Goal: Check status: Check status

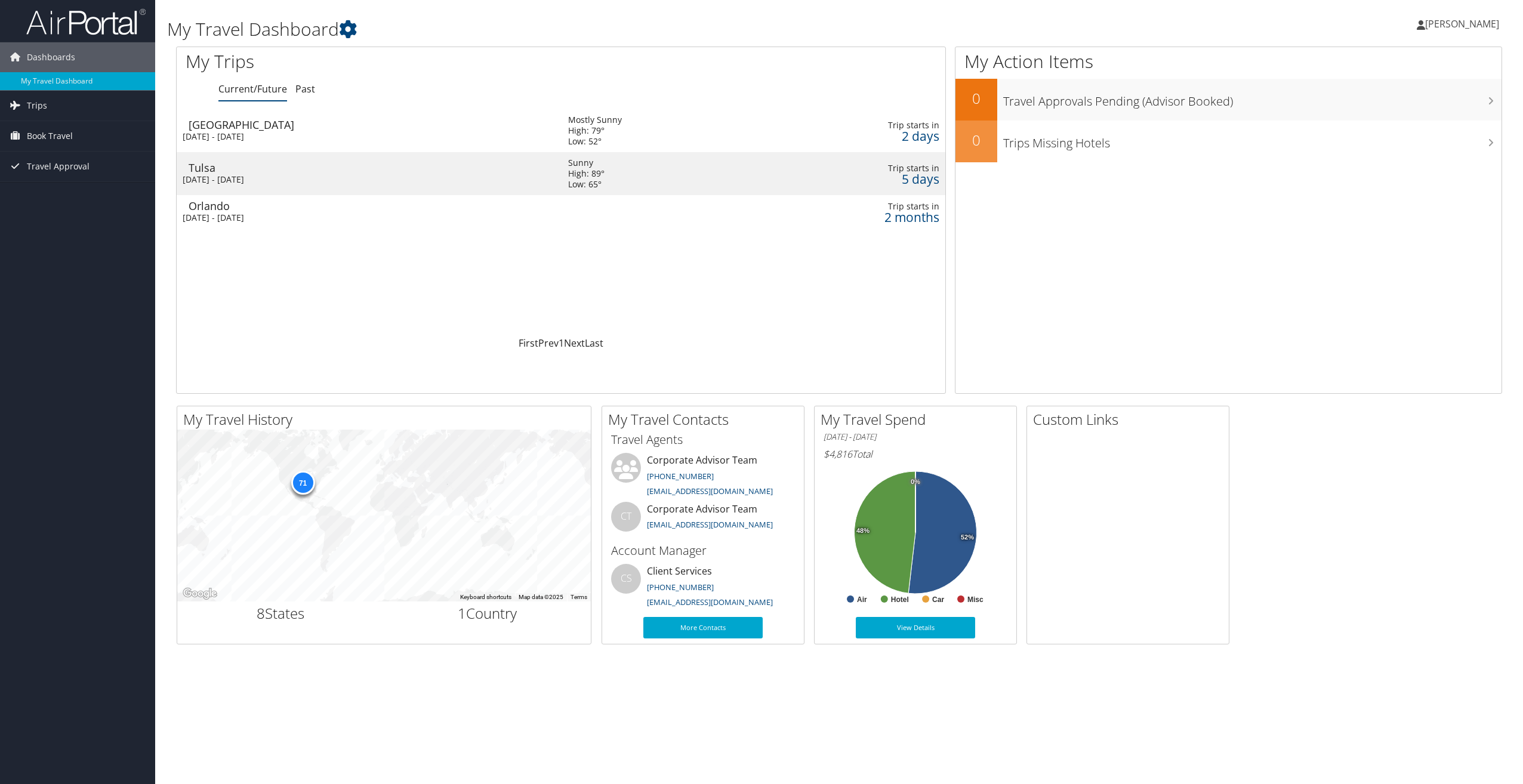
click at [324, 137] on div "Sun 5 Oct 2025 - Wed 8 Oct 2025" at bounding box center [366, 136] width 368 height 11
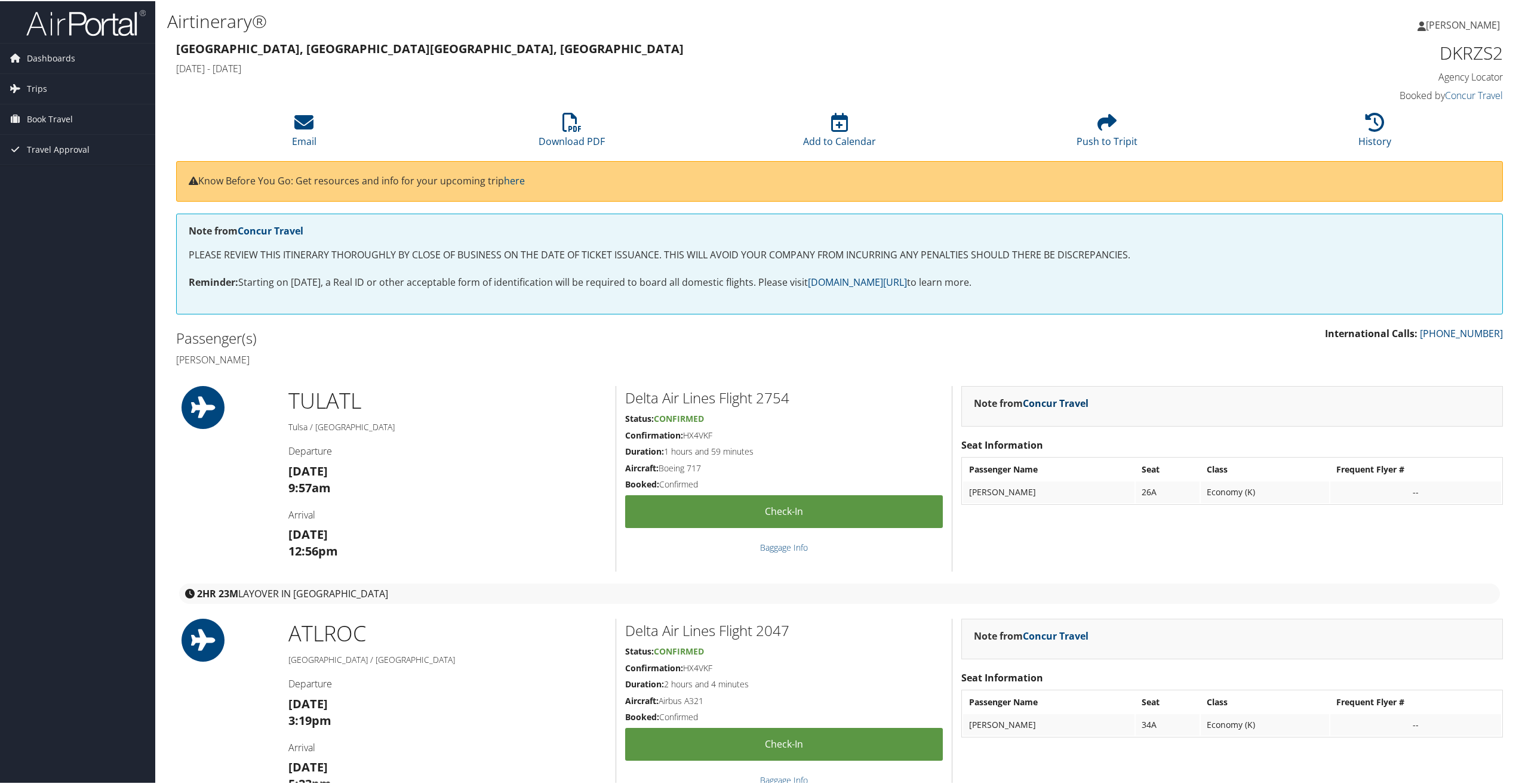
click at [1054, 404] on link "Concur Travel" at bounding box center [1055, 402] width 66 height 13
click at [73, 58] on span "Dashboards" at bounding box center [50, 57] width 48 height 30
click at [81, 78] on link "My Travel Dashboard" at bounding box center [78, 81] width 156 height 18
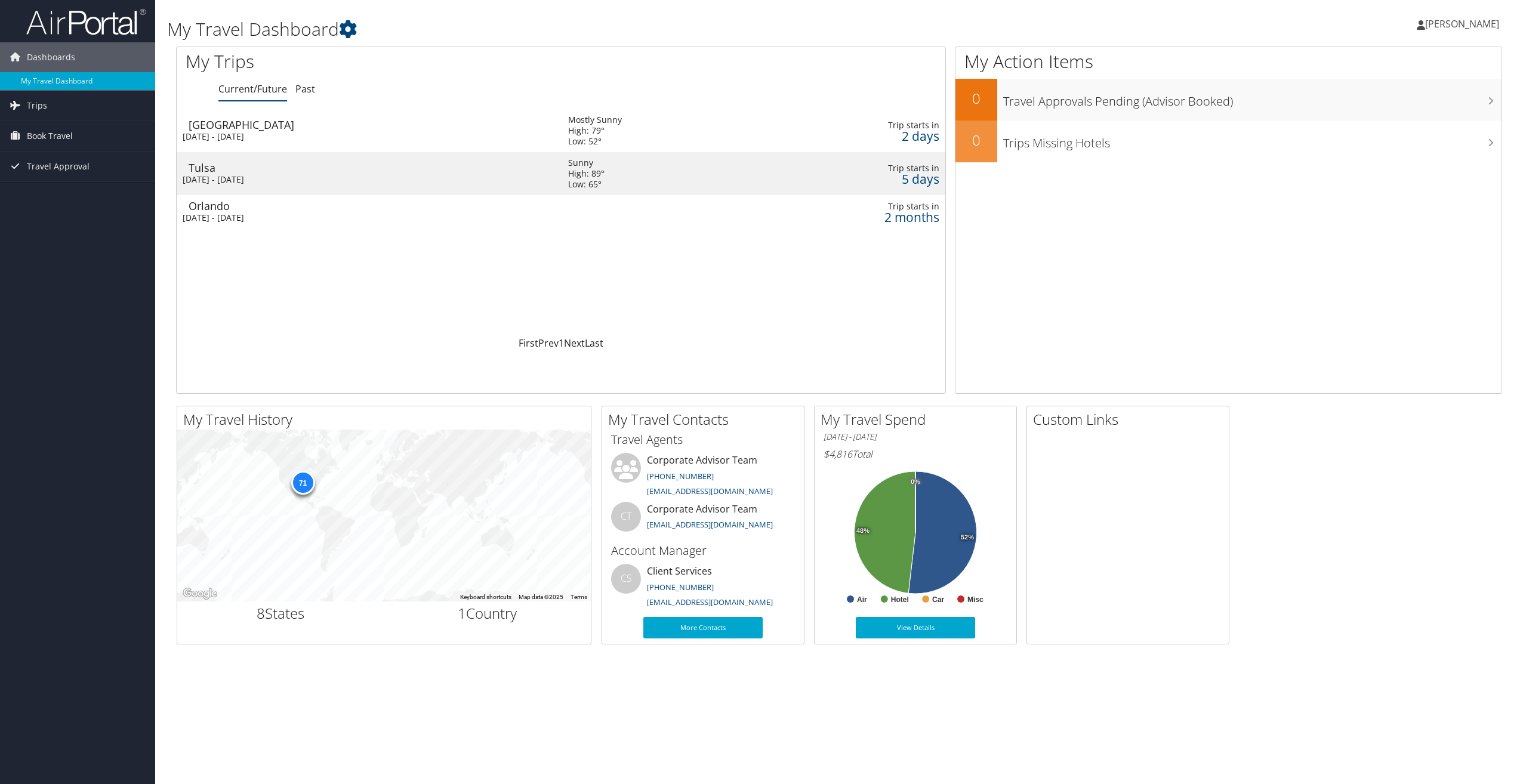
click at [758, 168] on td at bounding box center [754, 174] width 39 height 43
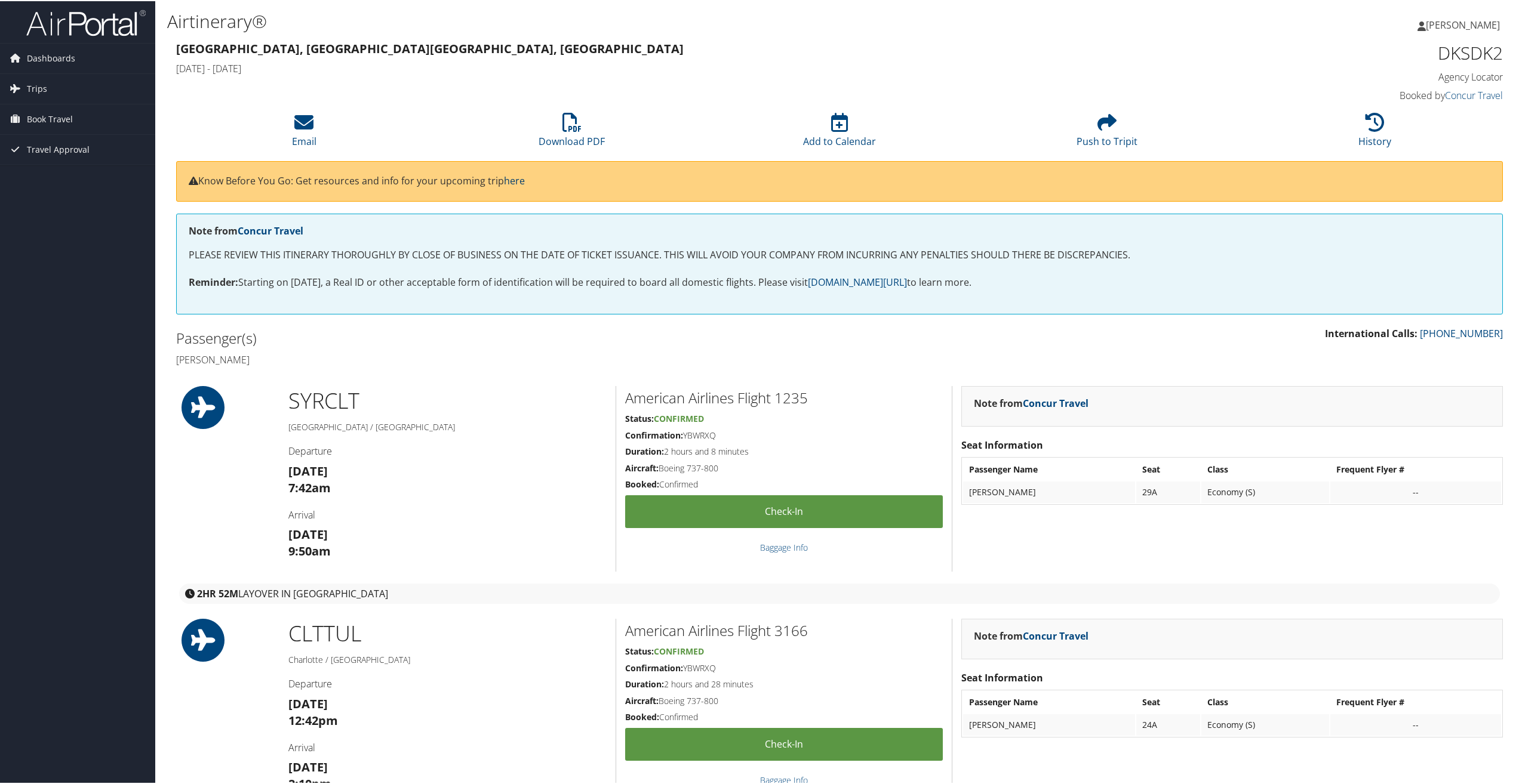
click at [524, 186] on link "here" at bounding box center [514, 180] width 21 height 13
click at [1425, 23] on icon at bounding box center [1421, 24] width 8 height 10
click at [1317, 38] on div "DKSDK2 Agency Locator Agency Locator DKSDK2 Booked by Concur Travel Booked by C…" at bounding box center [1343, 72] width 336 height 68
click at [63, 118] on span "Book Travel" at bounding box center [50, 118] width 46 height 30
click at [61, 100] on link "Trips" at bounding box center [78, 87] width 156 height 30
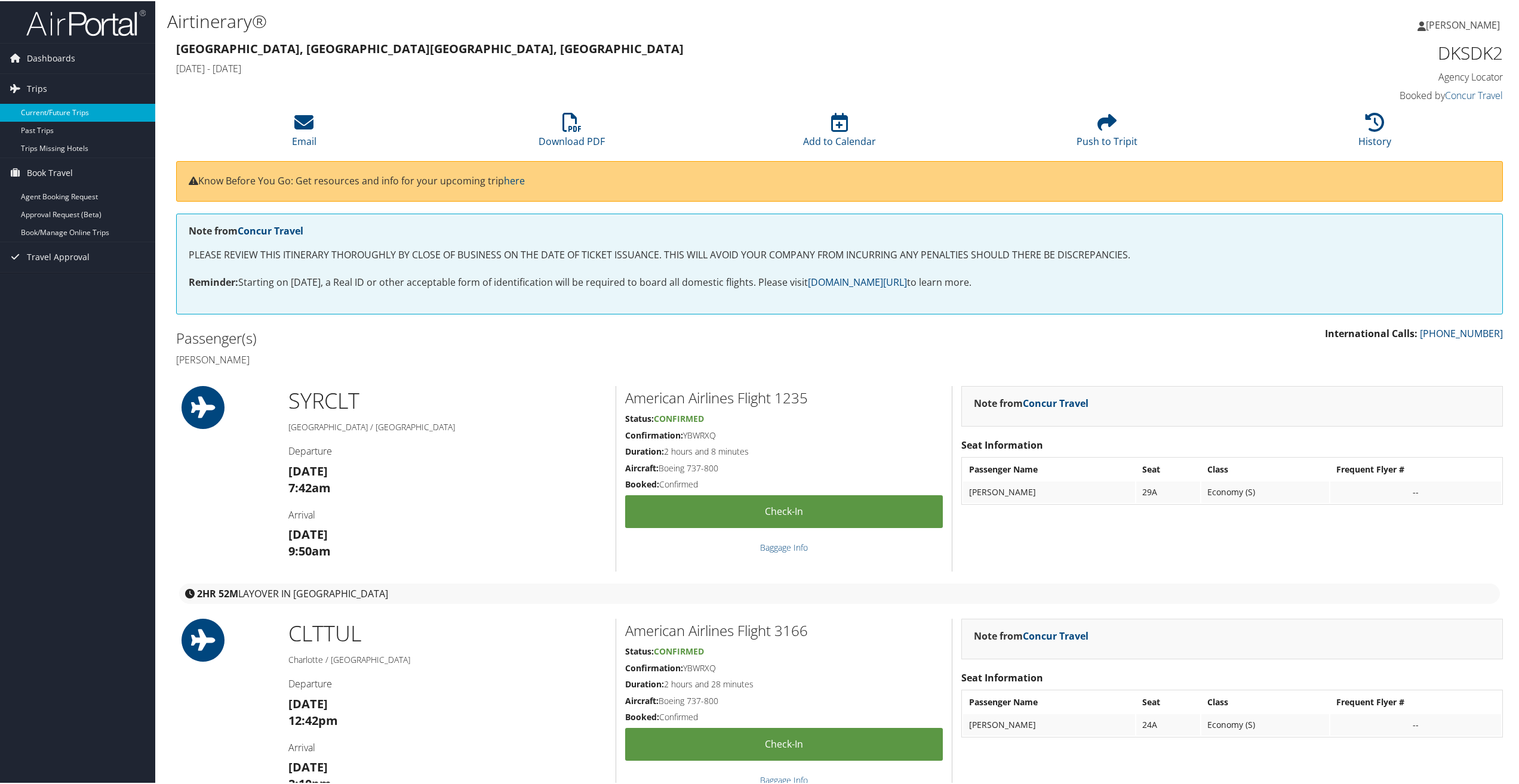
click at [73, 115] on link "Current/Future Trips" at bounding box center [78, 112] width 156 height 18
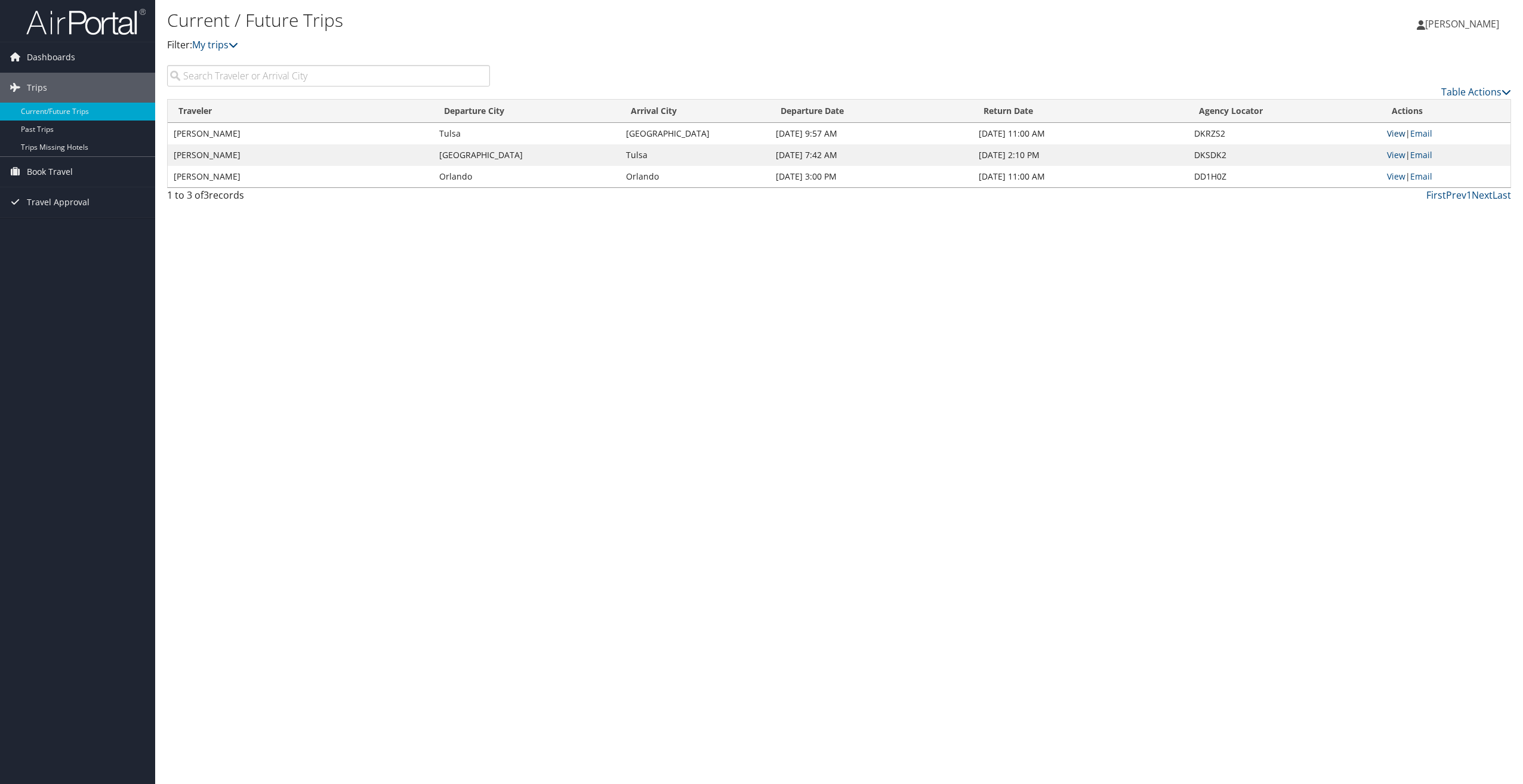
click at [1390, 133] on link "View" at bounding box center [1396, 133] width 19 height 11
click at [1398, 154] on link "View" at bounding box center [1396, 155] width 19 height 11
click at [56, 65] on span "Dashboards" at bounding box center [50, 57] width 48 height 30
click at [84, 84] on link "My Travel Dashboard" at bounding box center [78, 81] width 155 height 18
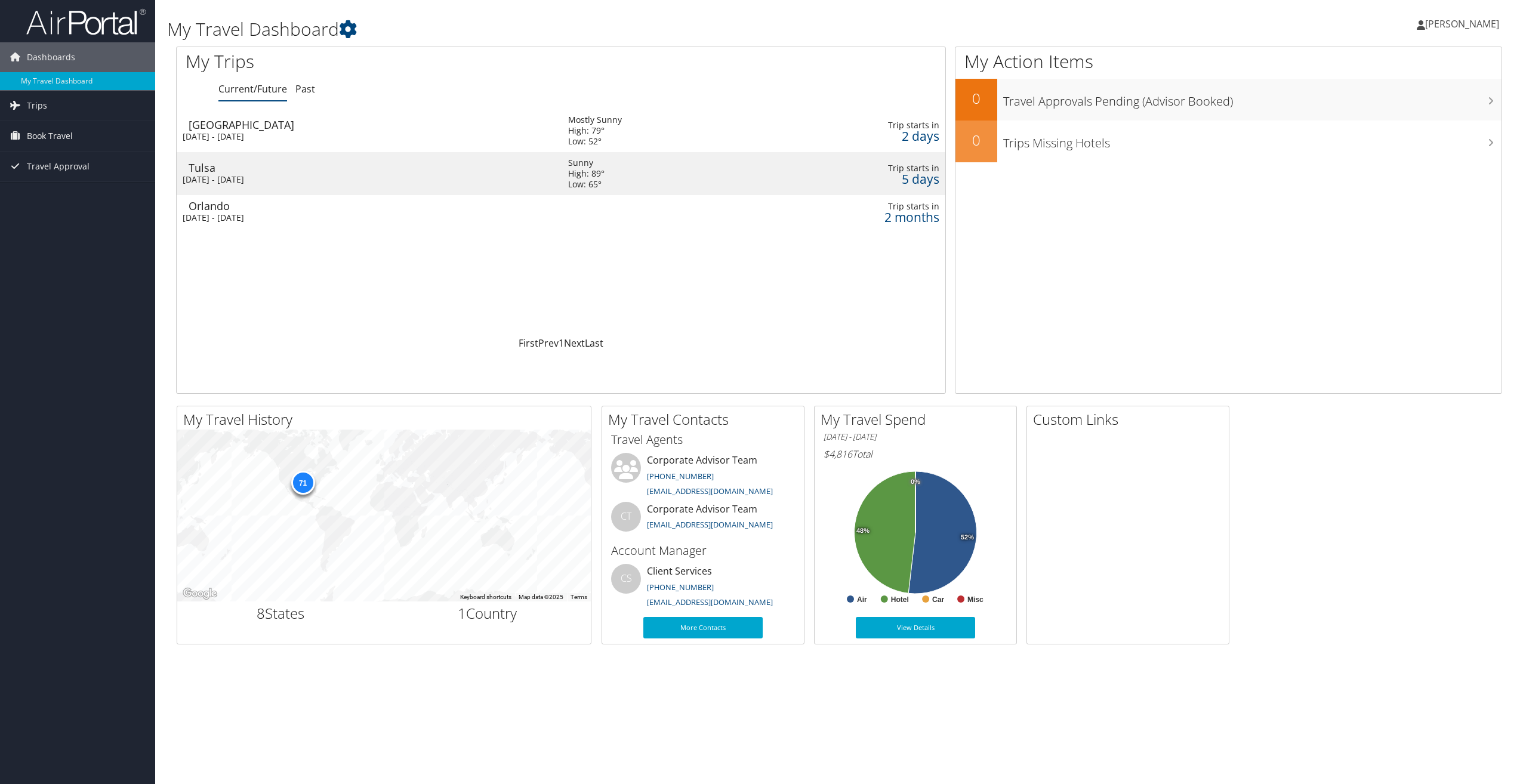
click at [468, 142] on td "Rochester Sun 5 Oct 2025 - Wed 8 Oct 2025" at bounding box center [366, 131] width 380 height 43
